Goal: Information Seeking & Learning: Learn about a topic

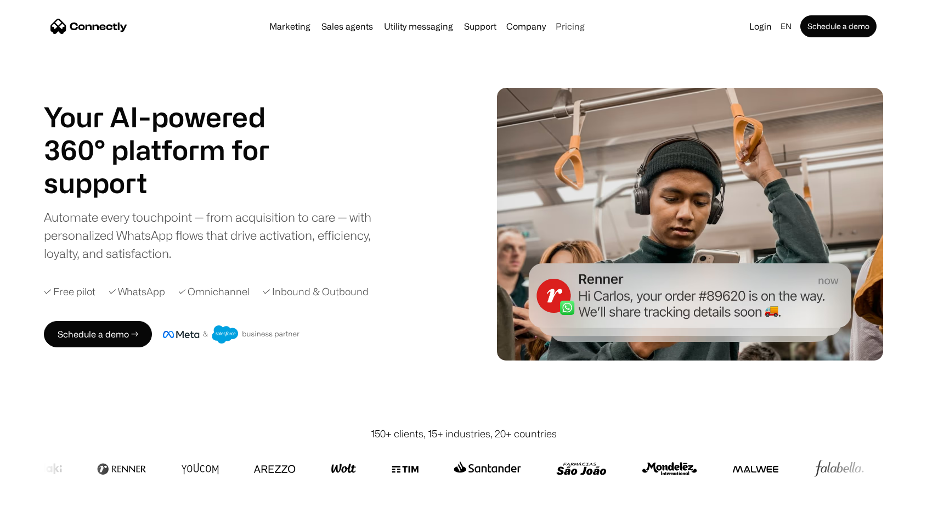
click at [568, 29] on link "Pricing" at bounding box center [570, 26] width 38 height 9
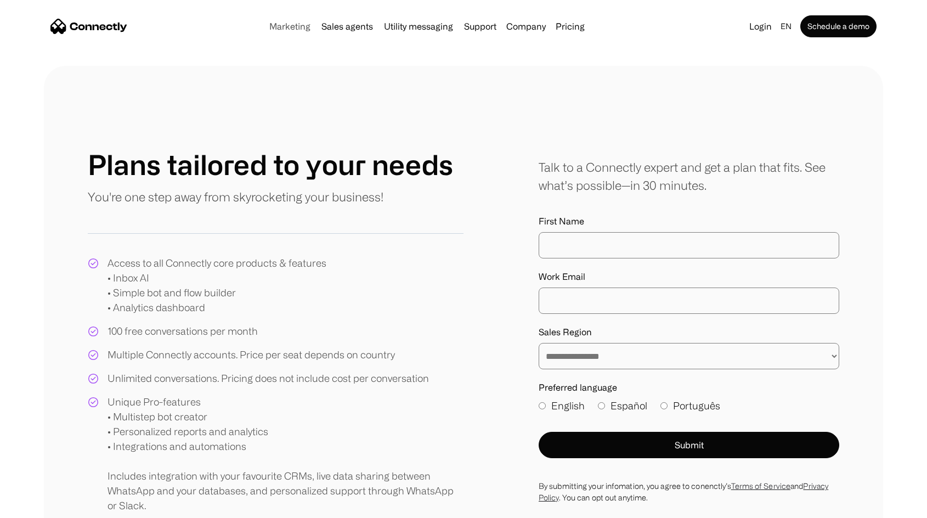
click at [285, 27] on link "Marketing" at bounding box center [290, 26] width 50 height 9
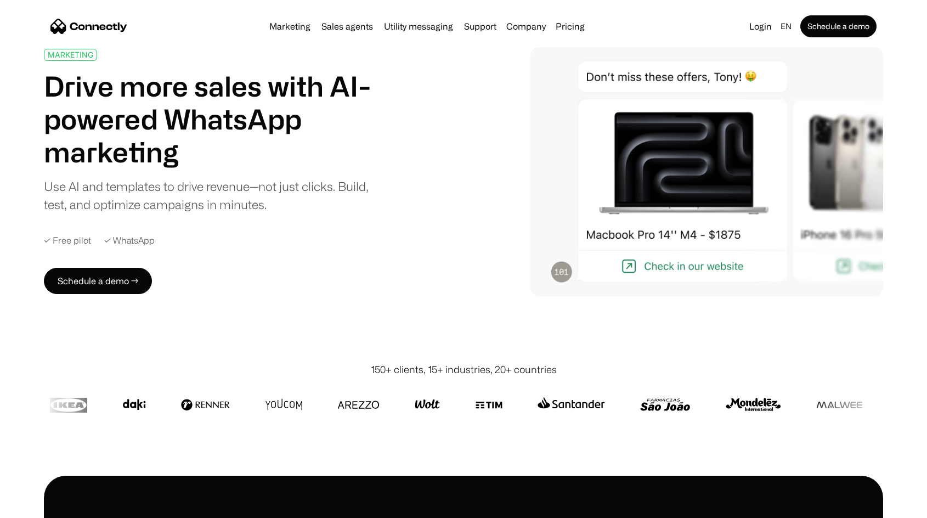
scroll to position [110, 0]
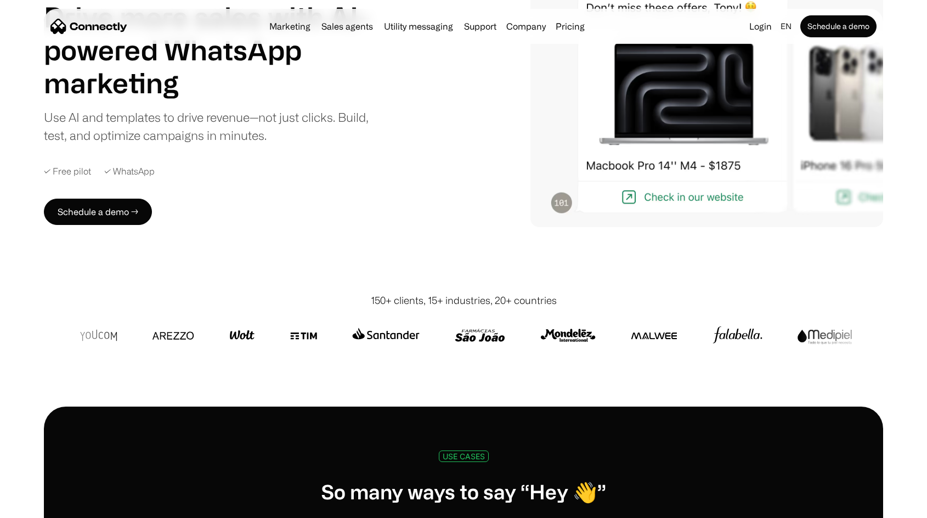
click at [465, 127] on div "MARKETING Drive more sales with AI-powered WhatsApp marketing Use AI and templa…" at bounding box center [464, 102] width 840 height 249
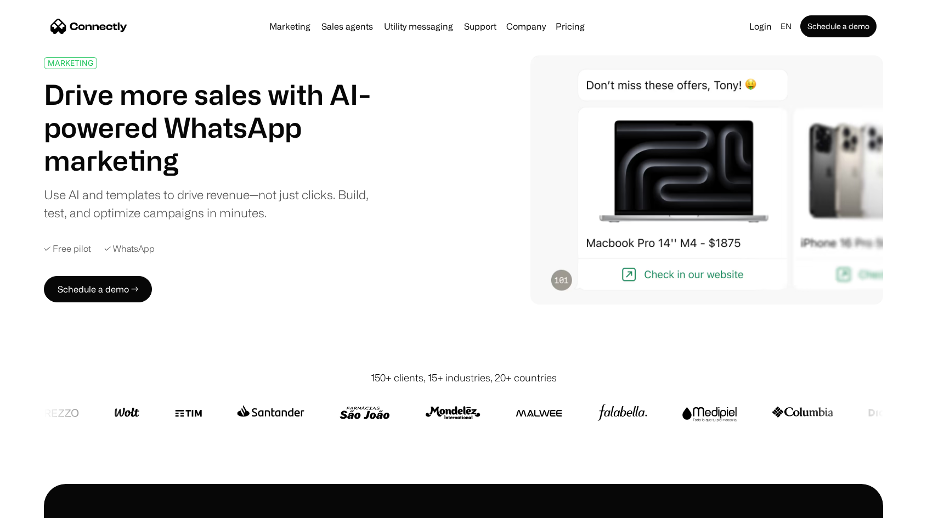
scroll to position [0, 0]
